Goal: Transaction & Acquisition: Subscribe to service/newsletter

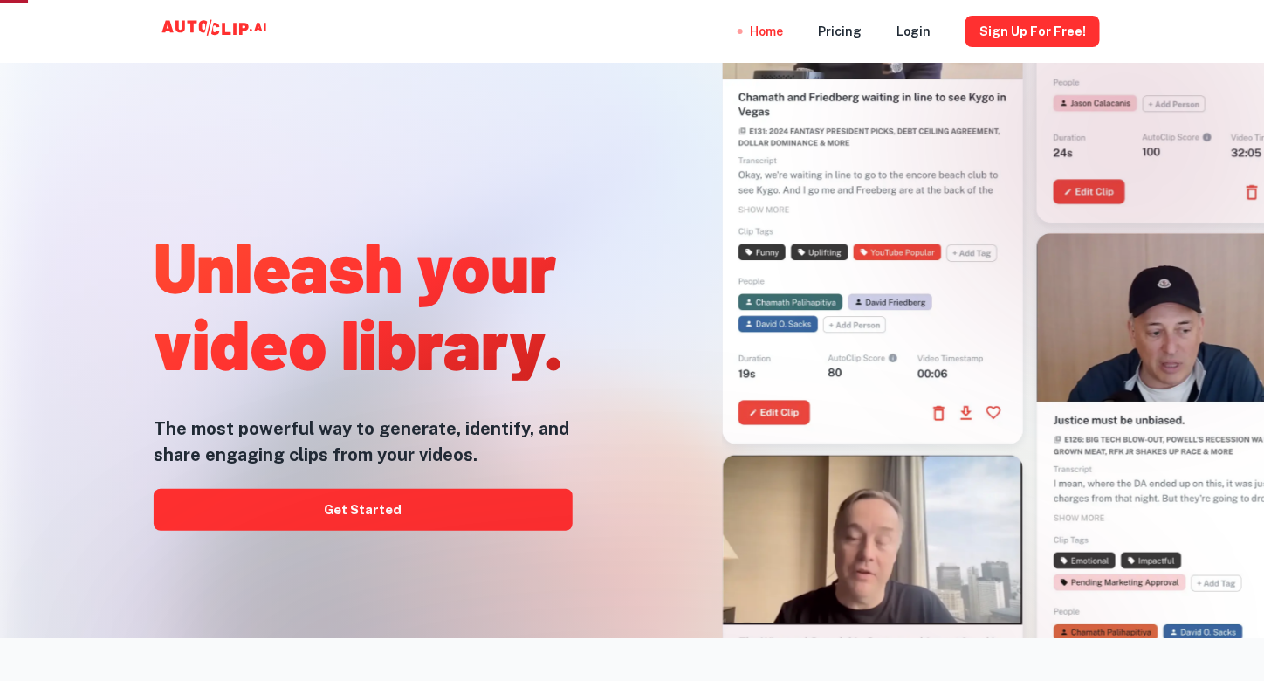
scroll to position [58, 0]
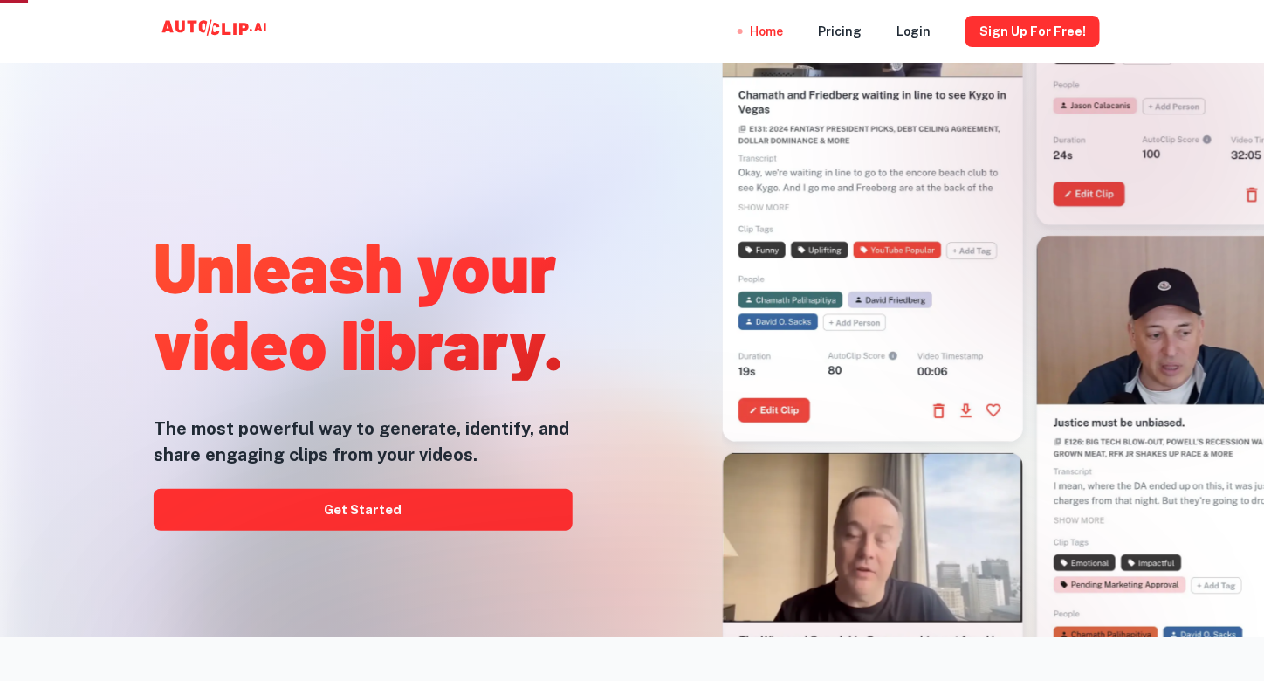
click at [236, 31] on icon at bounding box center [234, 29] width 3 height 12
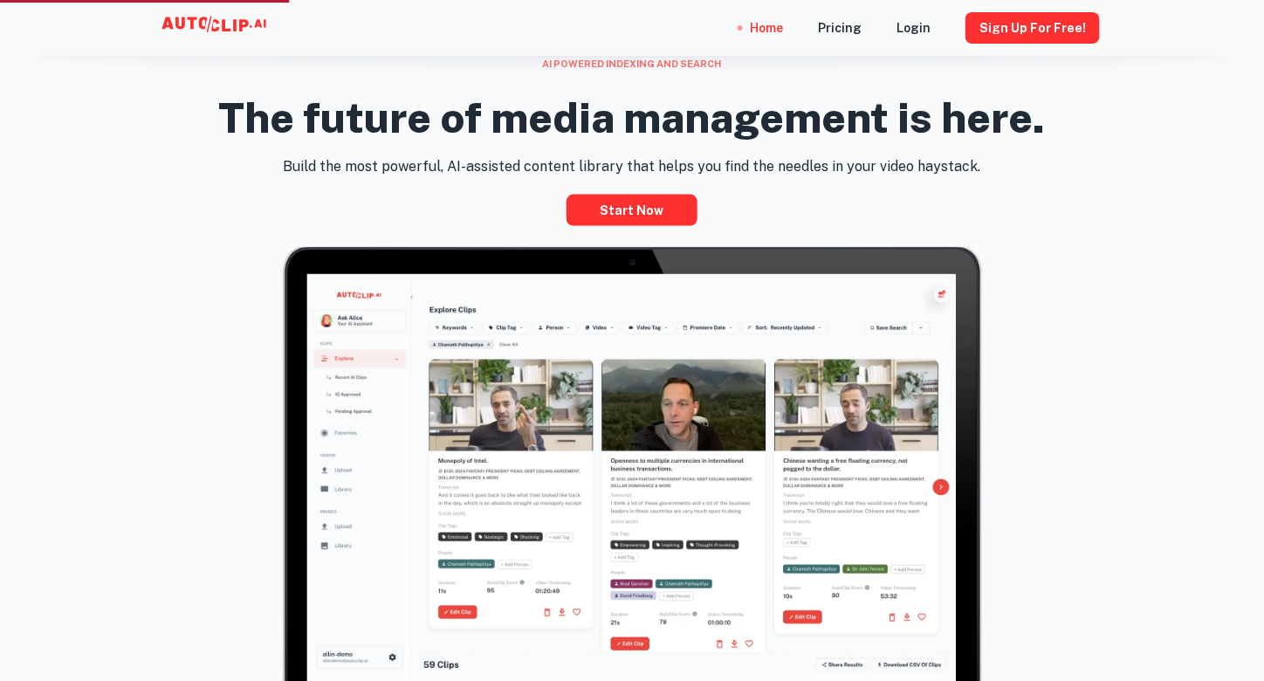
scroll to position [786, 0]
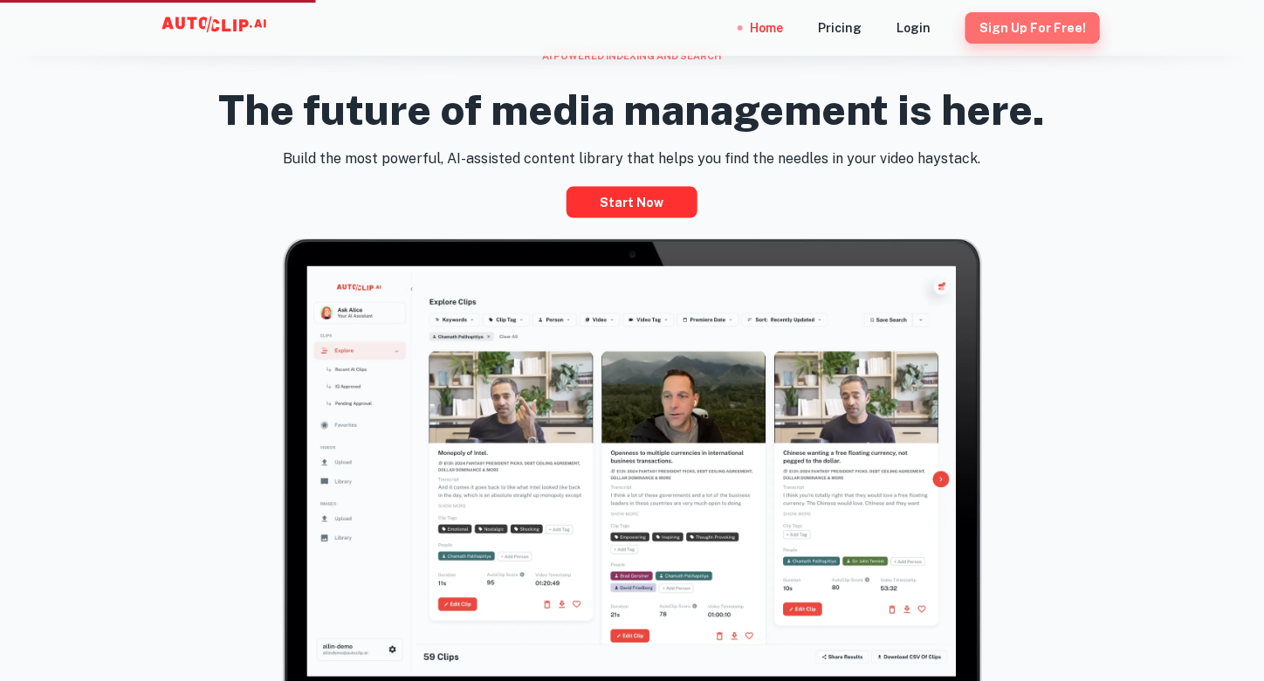
click at [1037, 27] on button "Sign Up for free!" at bounding box center [1033, 27] width 134 height 31
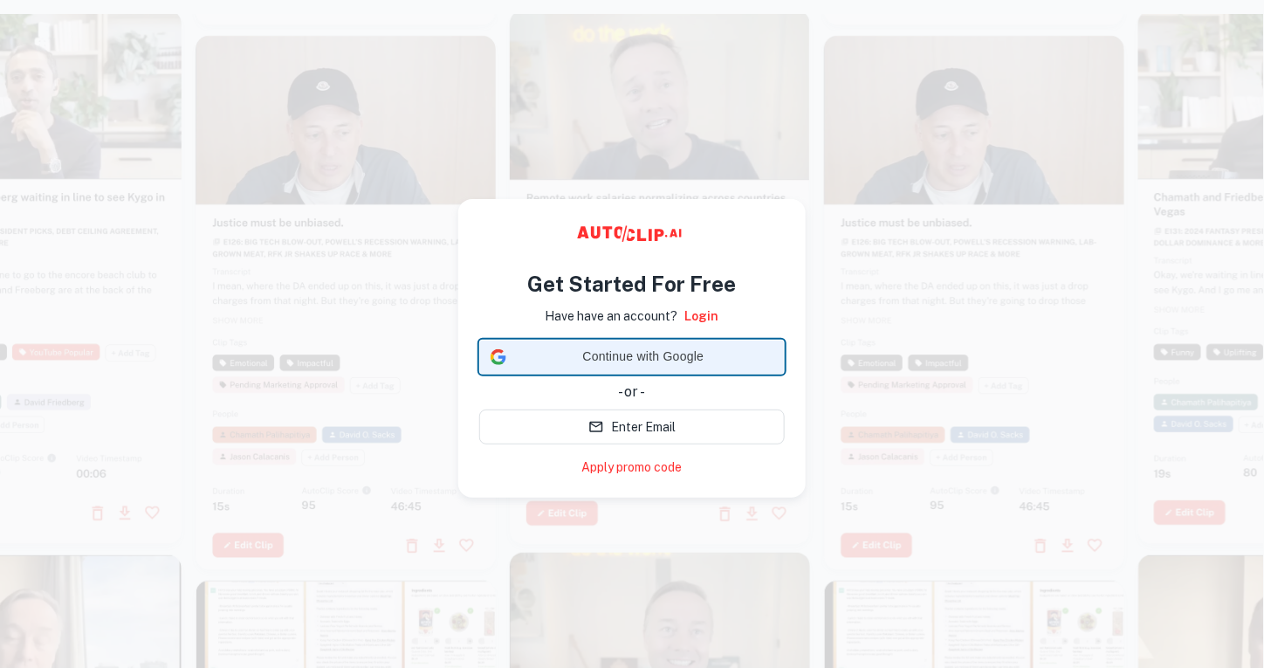
click at [642, 352] on span "Continue with Google" at bounding box center [643, 357] width 260 height 18
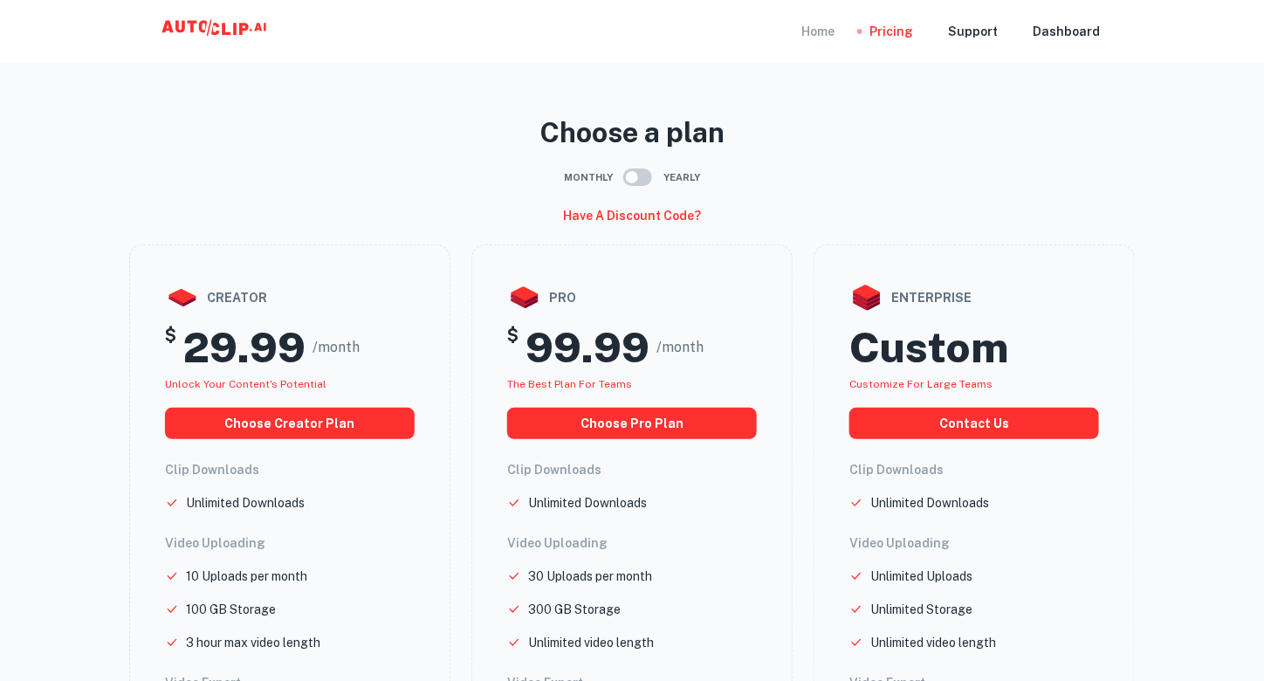
click at [816, 35] on div "Home" at bounding box center [818, 31] width 33 height 63
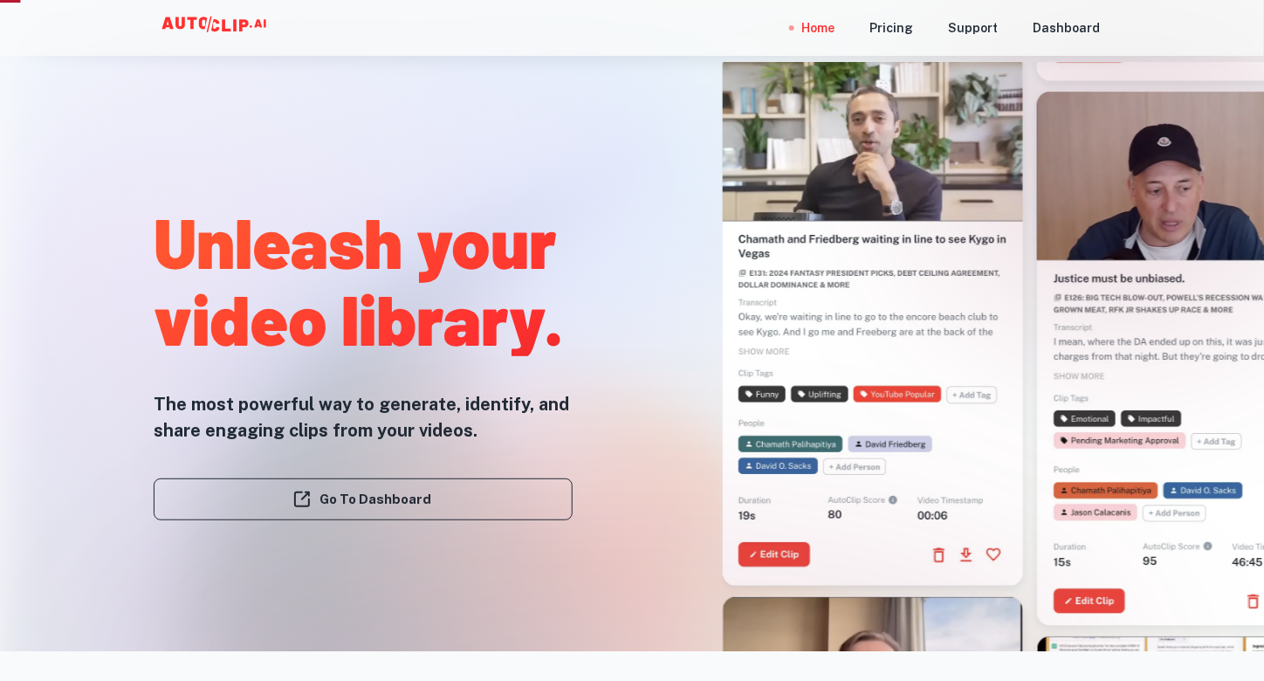
scroll to position [116, 0]
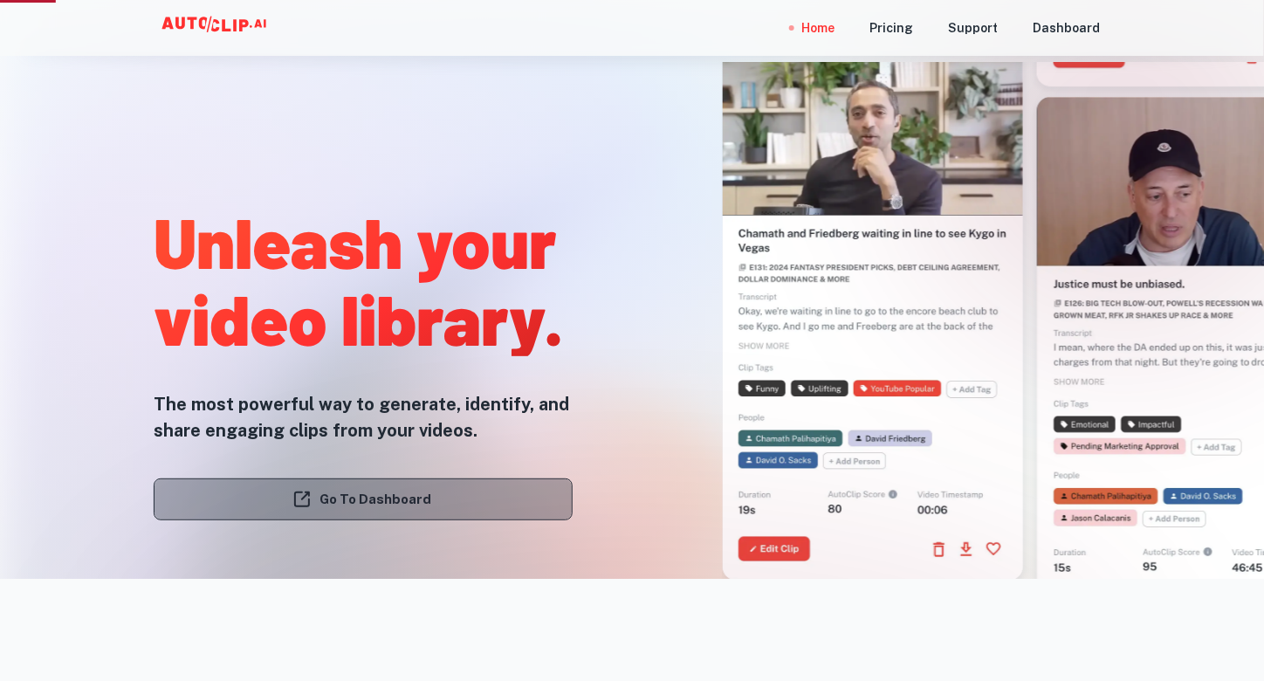
click at [432, 504] on link "Go To Dashboard" at bounding box center [363, 500] width 419 height 42
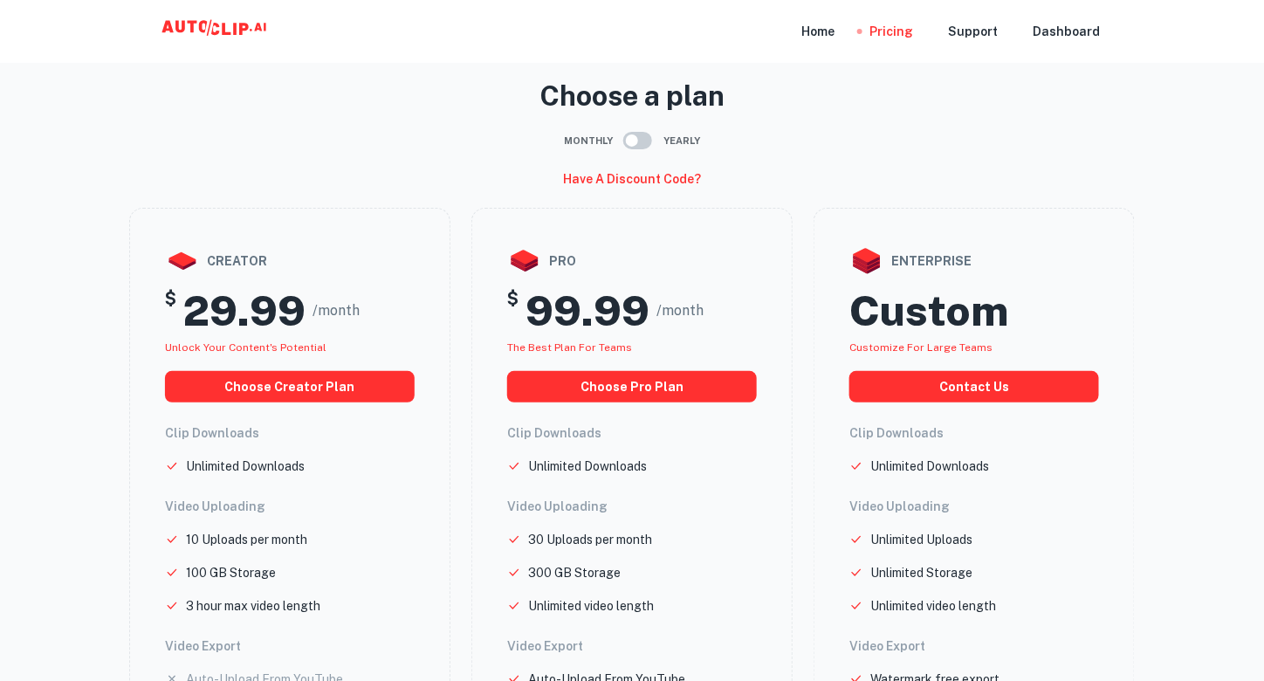
scroll to position [29, 0]
